Goal: Information Seeking & Learning: Learn about a topic

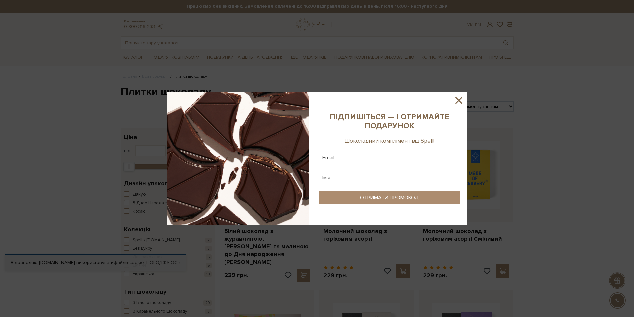
click at [458, 101] on icon at bounding box center [458, 100] width 7 height 7
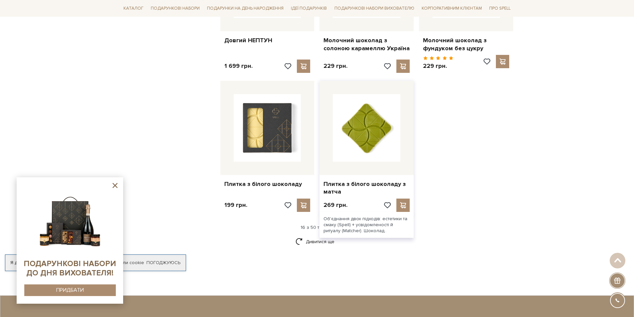
scroll to position [799, 0]
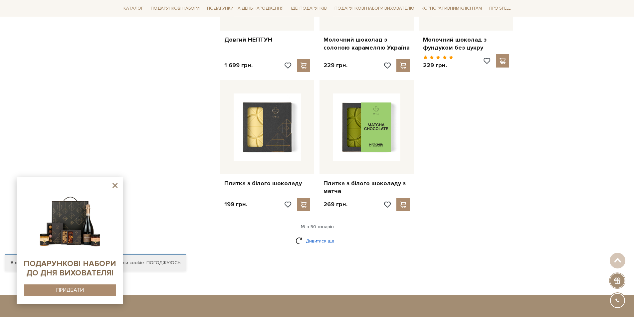
click at [314, 235] on link "Дивитися ще" at bounding box center [317, 241] width 43 height 12
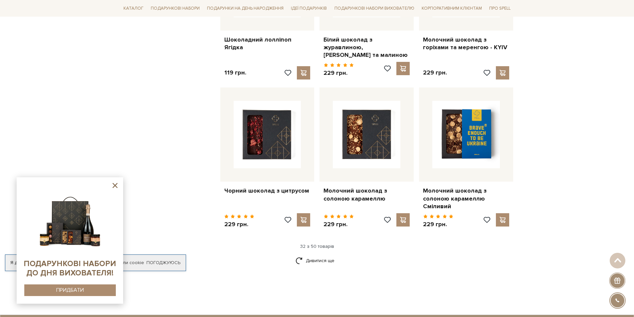
scroll to position [1565, 0]
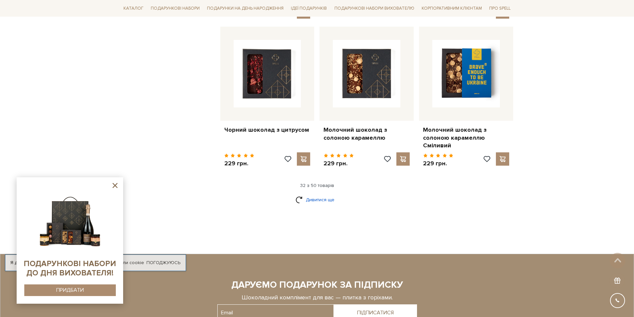
click at [324, 194] on link "Дивитися ще" at bounding box center [317, 200] width 43 height 12
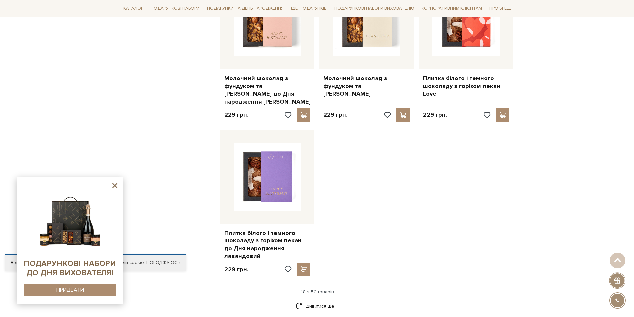
scroll to position [2430, 0]
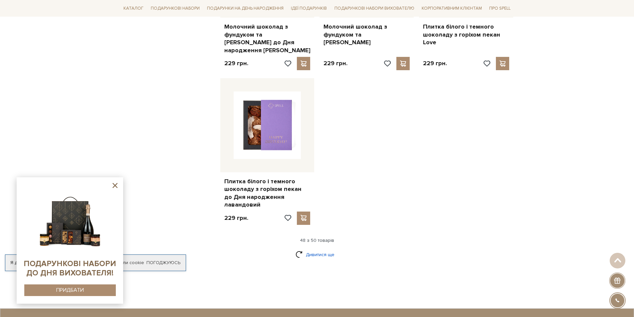
click at [318, 249] on link "Дивитися ще" at bounding box center [317, 255] width 43 height 12
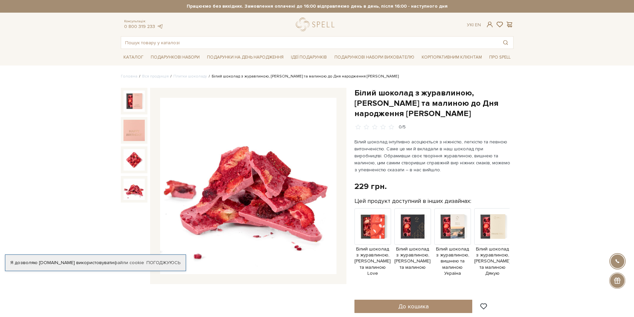
click at [127, 185] on img at bounding box center [134, 189] width 21 height 21
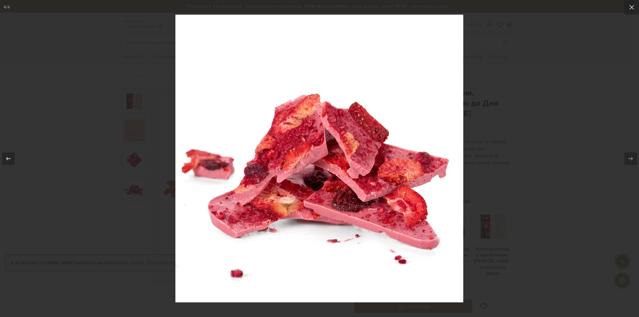
click at [544, 59] on div at bounding box center [319, 158] width 639 height 317
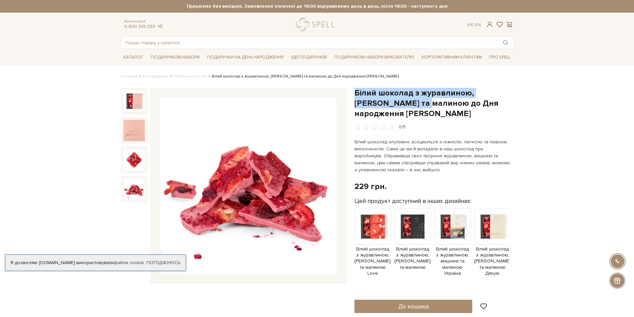
drag, startPoint x: 354, startPoint y: 93, endPoint x: 388, endPoint y: 102, distance: 35.0
click at [388, 102] on div "Білий шоколад з журавлиною, вишнею та малиною до Дня народження рожевий 0/5 229…" at bounding box center [434, 295] width 167 height 415
copy h1 "Білий шоколад з журавлиною, [PERSON_NAME] та малиною"
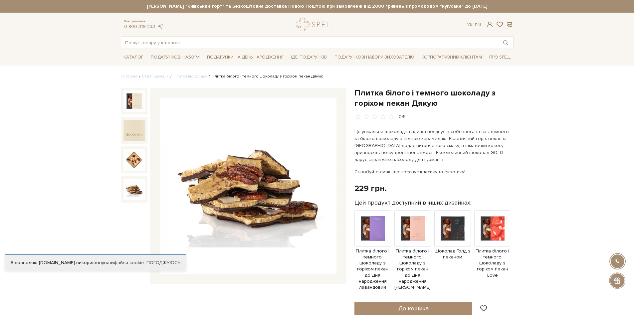
click at [131, 189] on img at bounding box center [134, 189] width 21 height 21
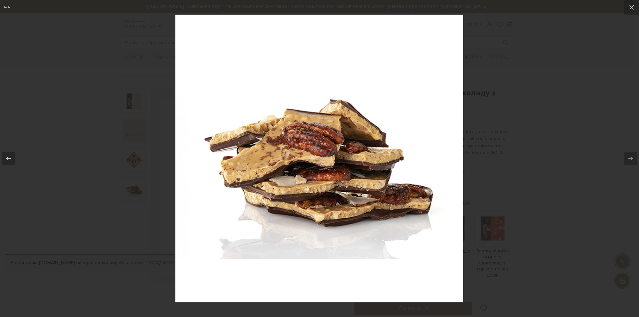
click at [111, 185] on div at bounding box center [319, 158] width 639 height 317
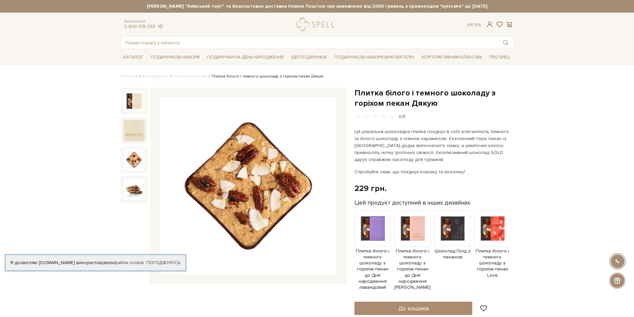
click at [130, 158] on img at bounding box center [134, 159] width 21 height 21
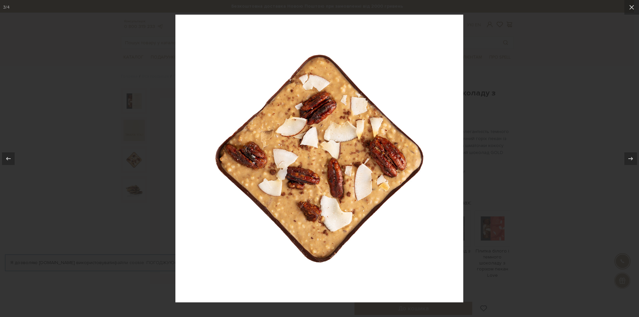
click at [534, 186] on div at bounding box center [319, 158] width 639 height 317
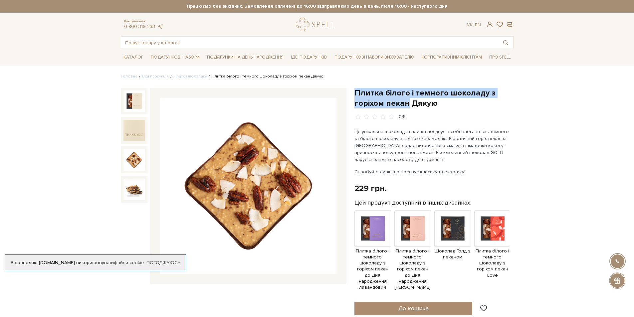
drag, startPoint x: 356, startPoint y: 91, endPoint x: 407, endPoint y: 102, distance: 52.3
click at [407, 102] on h1 "Плитка білого і темного шоколаду з горіхом пекан Дякую" at bounding box center [434, 98] width 159 height 21
copy h1 "Плитка білого і темного шоколаду з горіхом пекан"
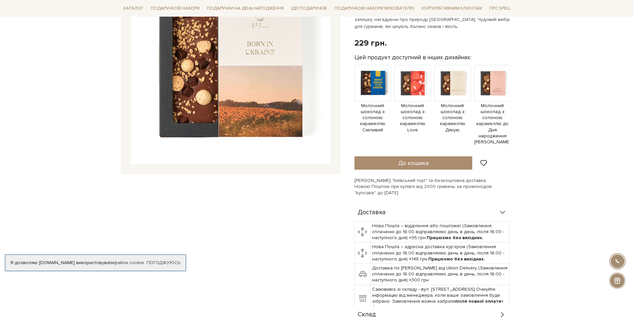
scroll to position [67, 0]
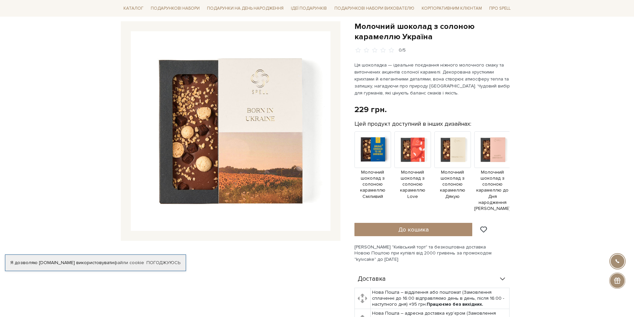
click at [203, 153] on img at bounding box center [231, 131] width 200 height 200
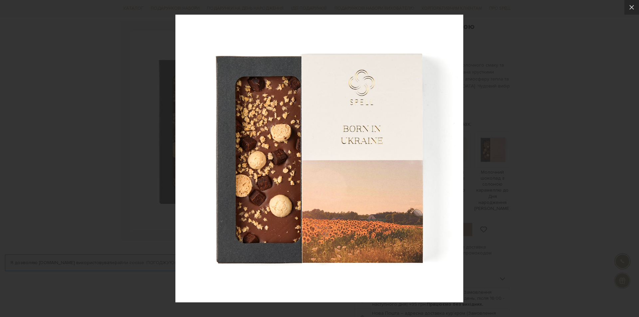
click at [525, 153] on div at bounding box center [319, 158] width 639 height 317
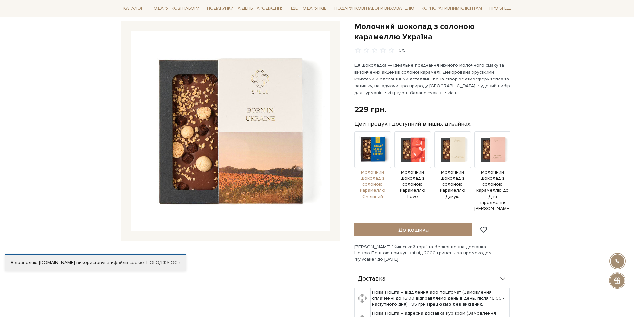
click at [378, 155] on img at bounding box center [373, 150] width 37 height 37
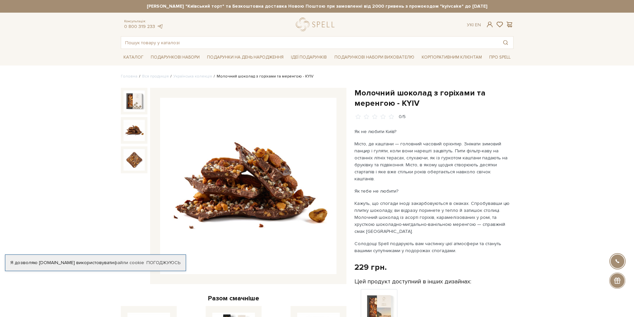
click at [132, 134] on img at bounding box center [134, 130] width 21 height 21
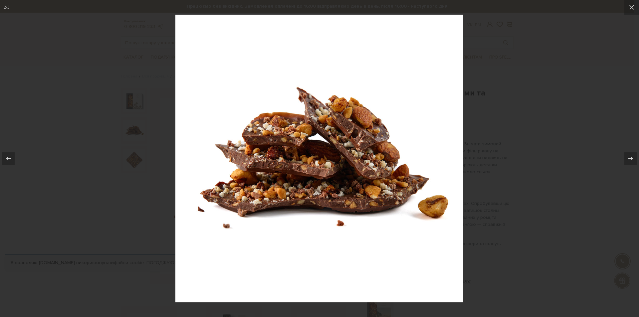
click at [96, 176] on div at bounding box center [319, 158] width 639 height 317
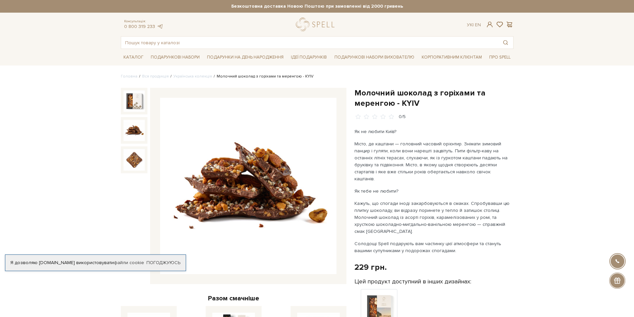
click at [374, 291] on img at bounding box center [379, 307] width 37 height 37
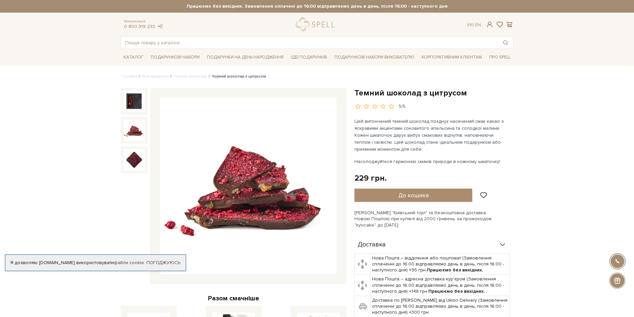
click at [135, 133] on img at bounding box center [134, 130] width 21 height 21
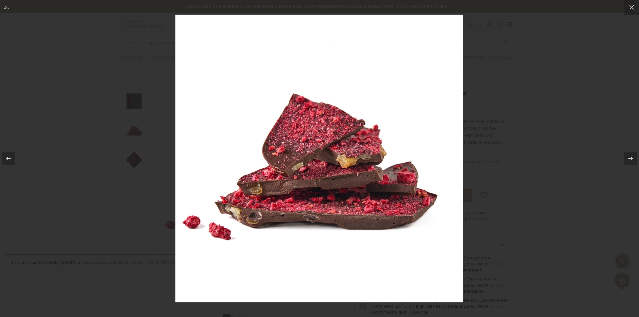
click at [522, 164] on div at bounding box center [319, 158] width 639 height 317
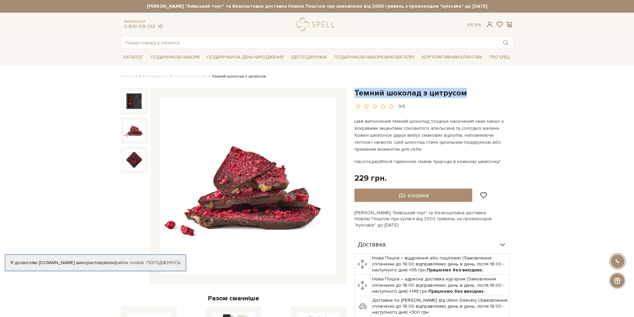
drag, startPoint x: 355, startPoint y: 91, endPoint x: 465, endPoint y: 93, distance: 109.5
click at [465, 93] on h1 "Темний шоколад з цитрусом" at bounding box center [434, 93] width 159 height 10
copy h1 "Темний шоколад з цитрусом"
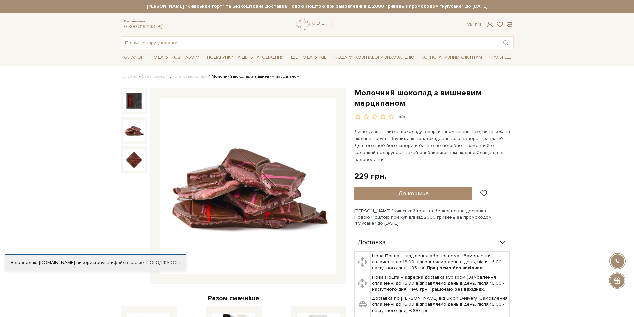
click at [135, 130] on img at bounding box center [134, 130] width 21 height 21
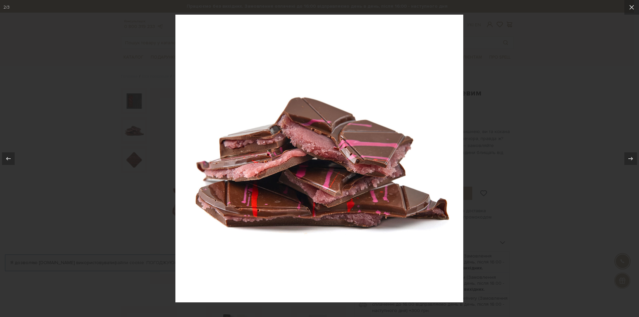
click at [141, 180] on div at bounding box center [319, 158] width 639 height 317
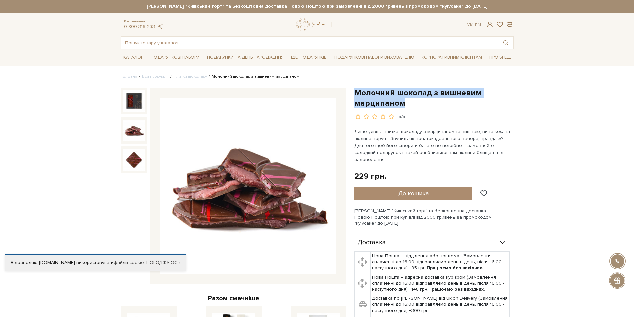
drag, startPoint x: 403, startPoint y: 104, endPoint x: 357, endPoint y: 92, distance: 47.8
click at [357, 92] on h1 "Молочний шоколад з вишневим марципаном" at bounding box center [434, 98] width 159 height 21
copy h1 "Молочний шоколад з вишневим марципаном"
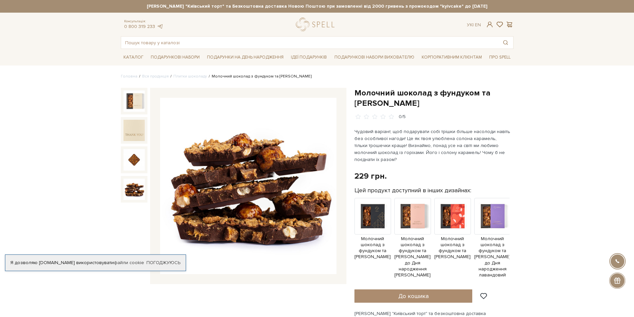
click at [132, 187] on img at bounding box center [134, 189] width 21 height 21
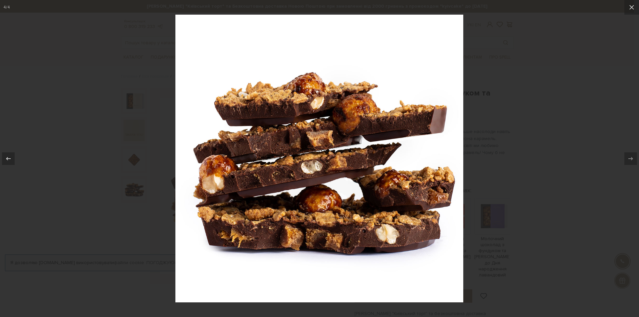
click at [516, 200] on div at bounding box center [319, 158] width 639 height 317
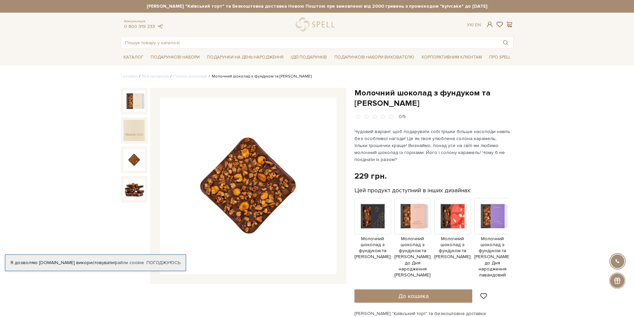
click at [140, 159] on img at bounding box center [134, 159] width 21 height 21
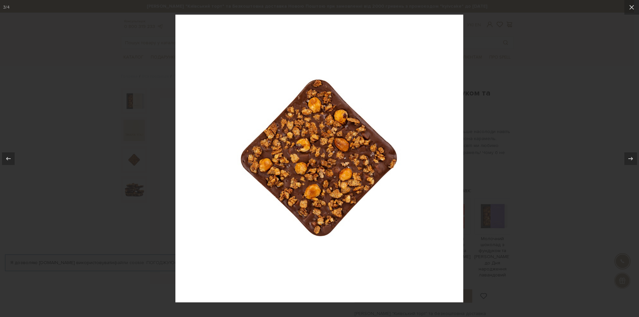
click at [135, 187] on div at bounding box center [319, 158] width 639 height 317
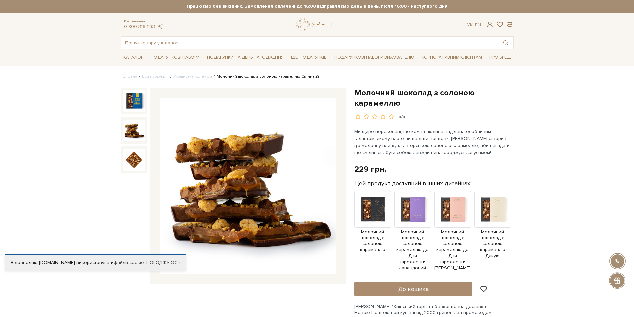
click at [137, 138] on img at bounding box center [134, 130] width 21 height 21
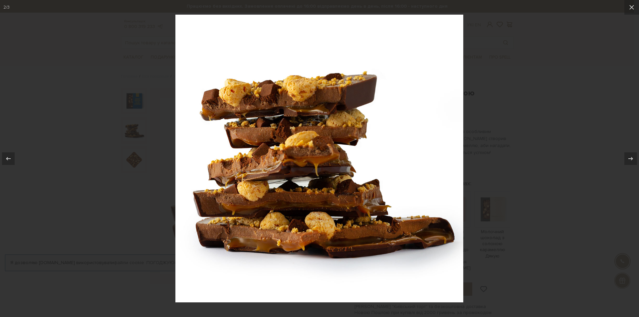
click at [475, 159] on div at bounding box center [319, 158] width 639 height 317
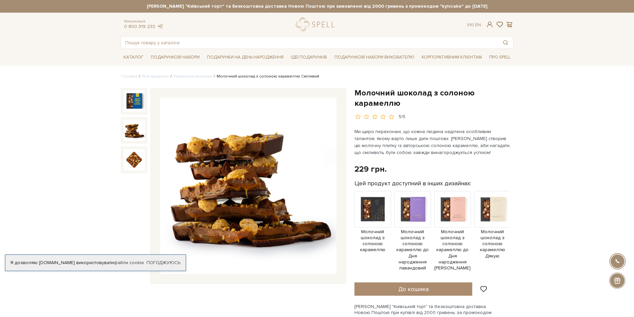
click at [136, 148] on div at bounding box center [134, 159] width 27 height 27
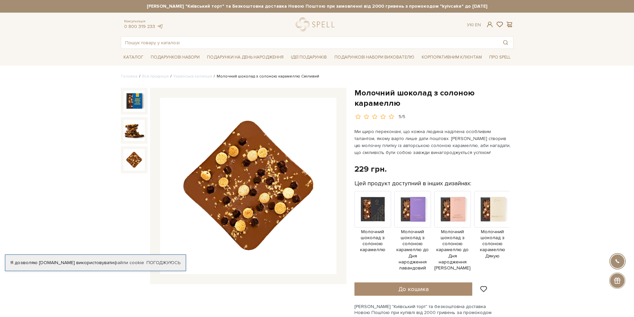
click at [135, 154] on img at bounding box center [134, 159] width 21 height 21
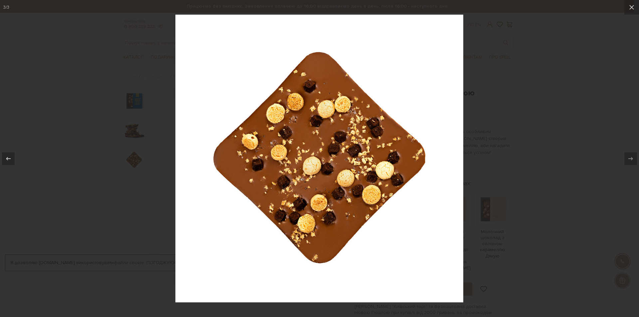
click at [527, 152] on div at bounding box center [319, 158] width 639 height 317
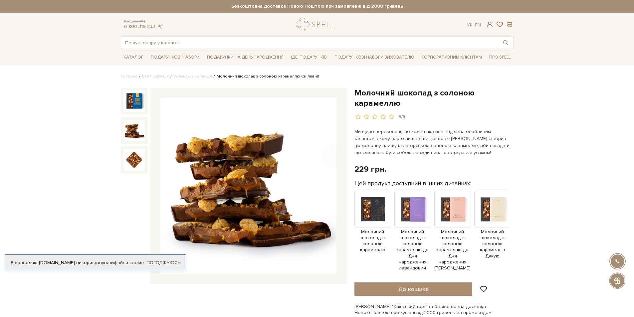
click at [137, 136] on img at bounding box center [134, 130] width 21 height 21
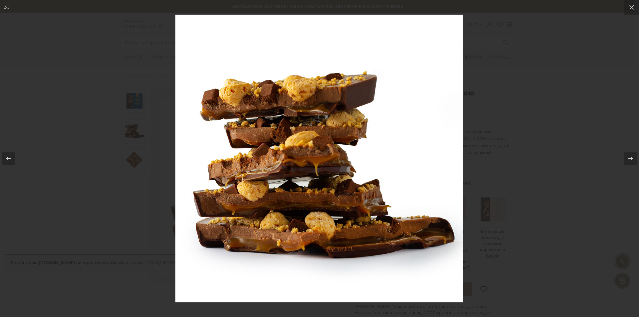
click at [516, 143] on div at bounding box center [319, 158] width 639 height 317
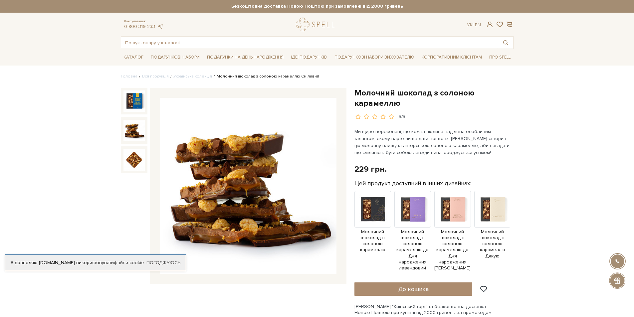
click at [401, 106] on h1 "Молочний шоколад з солоною карамеллю" at bounding box center [434, 98] width 159 height 21
drag, startPoint x: 401, startPoint y: 104, endPoint x: 357, endPoint y: 92, distance: 44.9
click at [357, 92] on h1 "Молочний шоколад з солоною карамеллю" at bounding box center [434, 98] width 159 height 21
copy h1 "Молочний шоколад з солоною карамеллю"
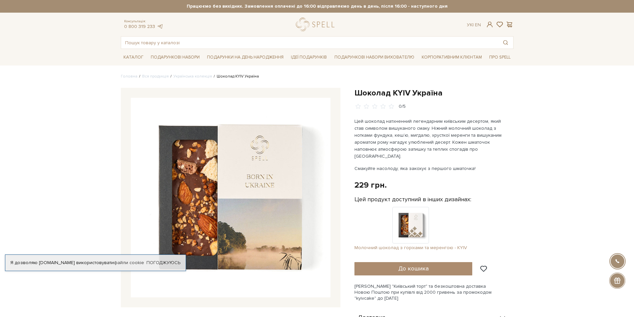
click at [400, 215] on img at bounding box center [411, 225] width 37 height 37
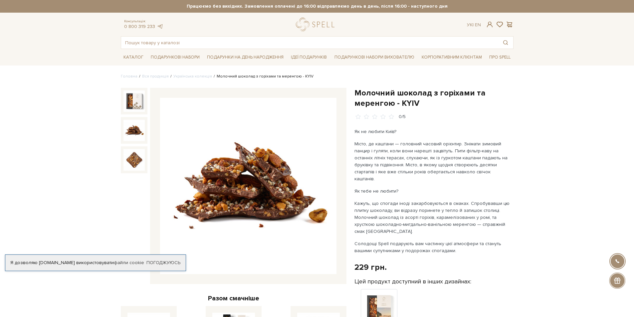
click at [134, 128] on img at bounding box center [134, 130] width 21 height 21
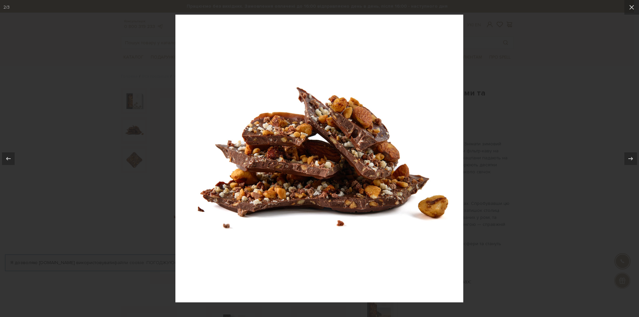
click at [109, 175] on div at bounding box center [319, 158] width 639 height 317
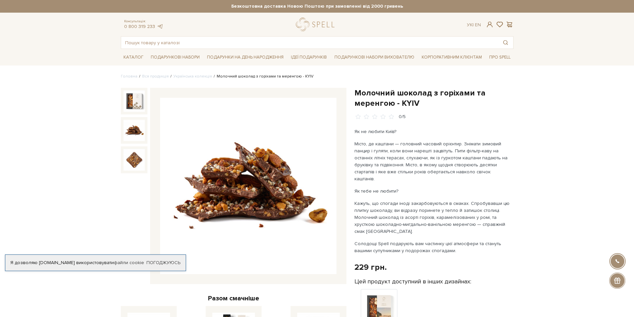
drag, startPoint x: 356, startPoint y: 90, endPoint x: 391, endPoint y: 102, distance: 37.5
click at [391, 102] on h1 "Молочний шоколад з горіхами та меренгою - KYIV" at bounding box center [434, 98] width 159 height 21
copy h1 "Молочний шоколад з горіхами та меренгою"
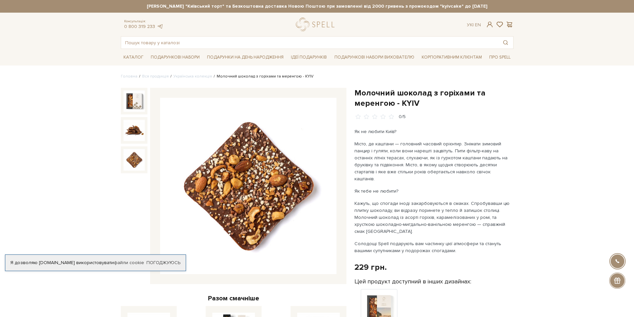
click at [136, 149] on div at bounding box center [134, 159] width 27 height 27
